Goal: Find specific page/section: Find specific page/section

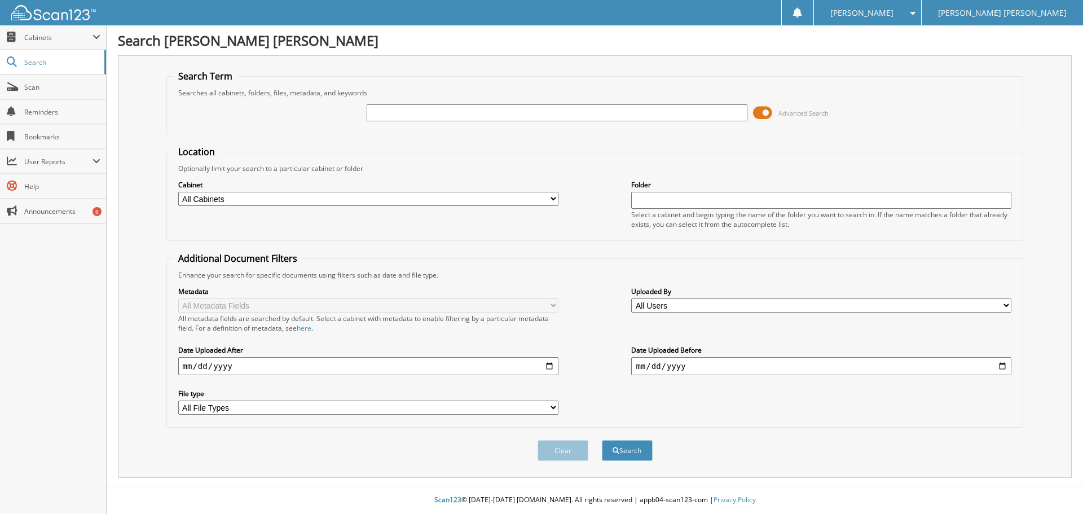
click at [395, 112] on input "text" at bounding box center [557, 112] width 380 height 17
type input "76292"
click at [602, 440] on button "Search" at bounding box center [627, 450] width 51 height 21
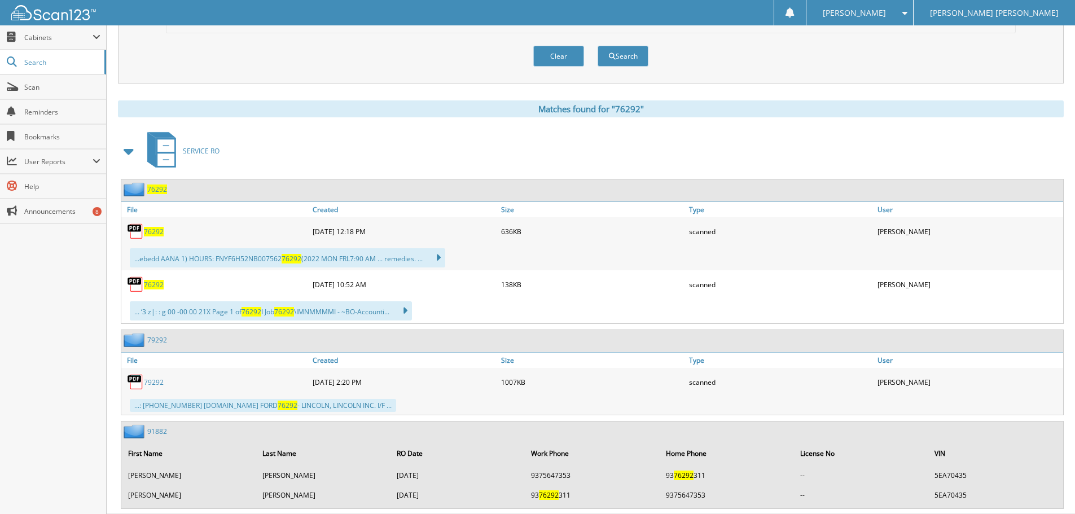
scroll to position [395, 0]
click at [151, 229] on span "76292" at bounding box center [154, 231] width 20 height 10
